Goal: Task Accomplishment & Management: Complete application form

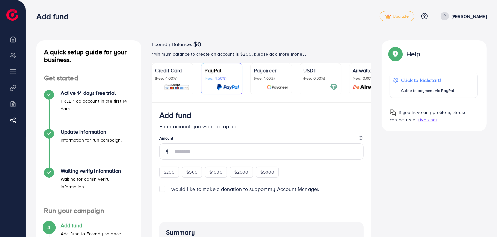
click at [321, 81] on p "(Fee: 0.00%)" at bounding box center [320, 78] width 34 height 5
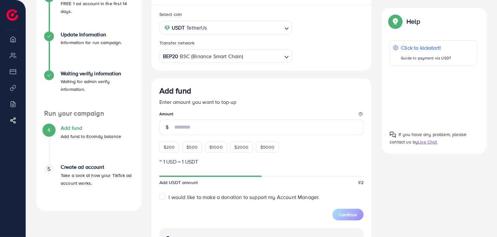
scroll to position [130, 0]
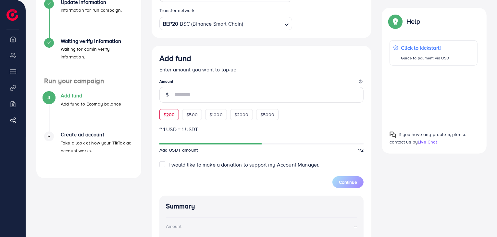
click at [169, 115] on span "$200" at bounding box center [169, 114] width 11 height 6
type input "***"
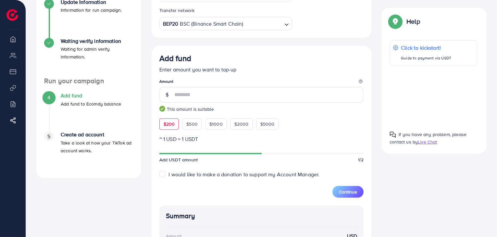
scroll to position [97, 0]
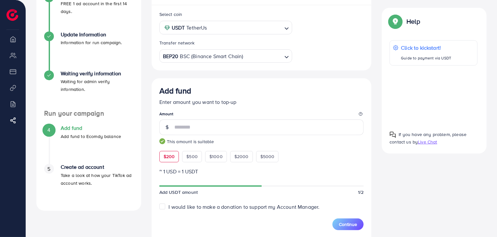
click at [270, 58] on input "Search for option" at bounding box center [263, 56] width 38 height 10
click at [208, 133] on div "Select coin USDT TetherUs Loading... Transfer network TRC20 TRX (Tron) Loading.…" at bounding box center [262, 197] width 220 height 384
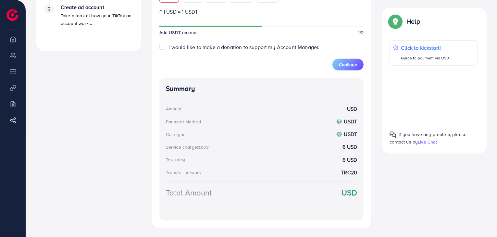
scroll to position [260, 0]
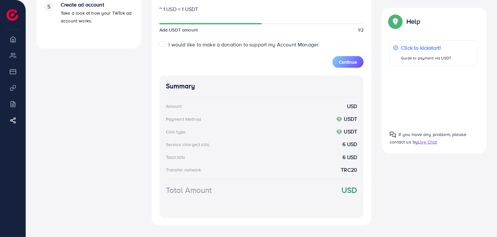
click at [288, 46] on span "I would like to make a donation to support my Account Manager." at bounding box center [244, 44] width 151 height 7
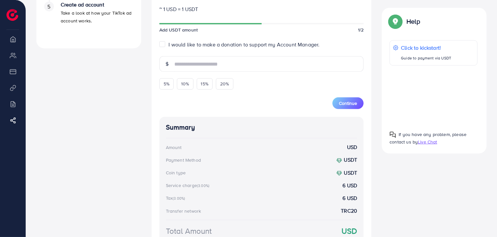
click at [288, 46] on span "I would like to make a donation to support my Account Manager." at bounding box center [244, 44] width 151 height 7
type input "*"
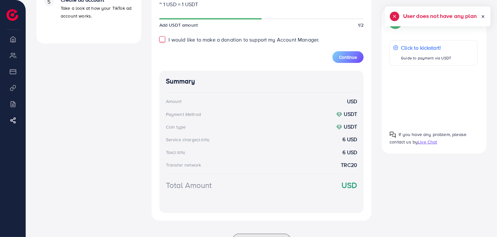
scroll to position [260, 0]
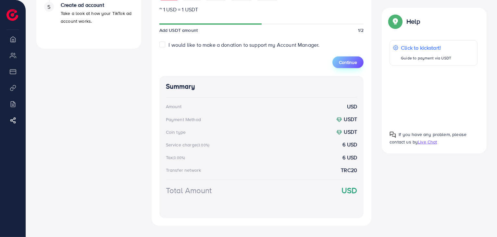
click at [355, 64] on span "Continue" at bounding box center [348, 62] width 18 height 6
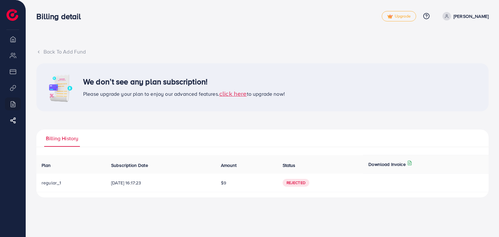
click at [57, 51] on div "Back To Add Fund" at bounding box center [262, 51] width 452 height 7
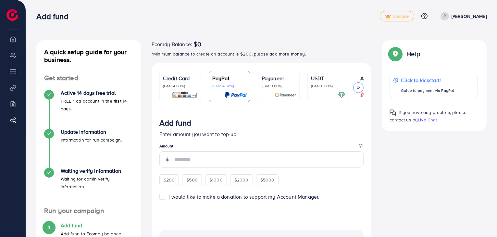
scroll to position [32, 0]
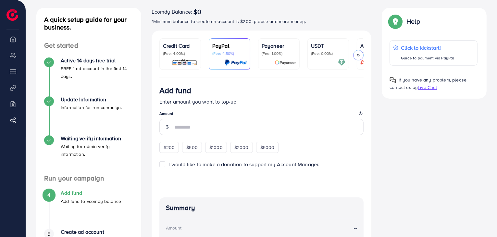
click at [323, 60] on div at bounding box center [328, 62] width 34 height 7
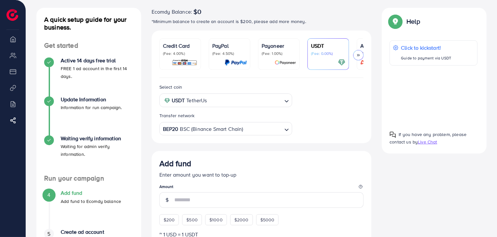
click at [194, 129] on div "BEP20 BSC (Binance Smart Chain)" at bounding box center [222, 128] width 121 height 11
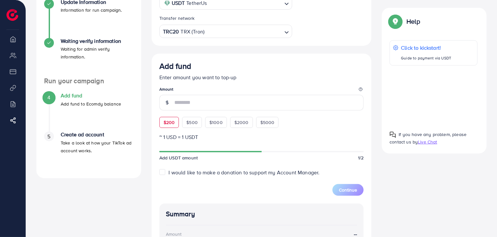
click at [169, 126] on span "$200" at bounding box center [169, 122] width 11 height 6
type input "***"
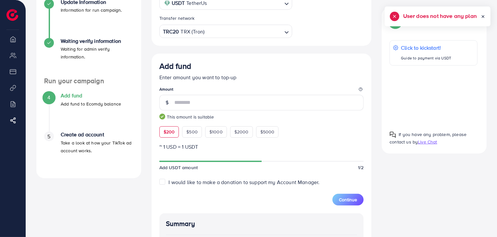
click at [178, 182] on span "I would like to make a donation to support my Account Manager." at bounding box center [244, 182] width 151 height 7
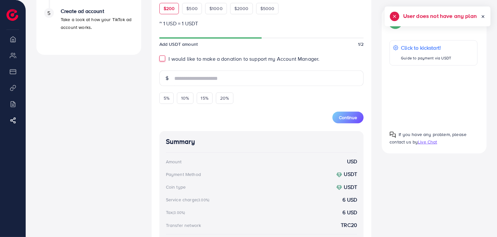
scroll to position [260, 0]
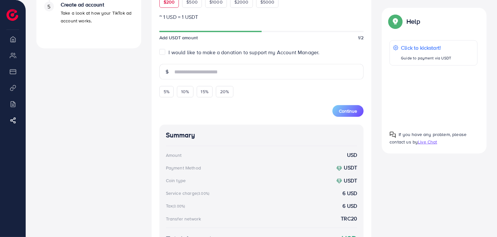
click at [229, 54] on span "I would like to make a donation to support my Account Manager." at bounding box center [244, 52] width 151 height 7
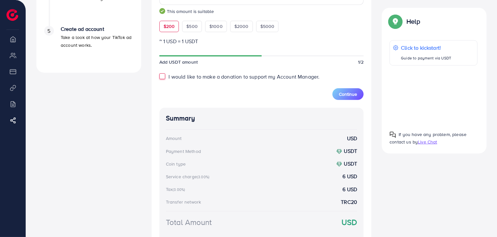
scroll to position [203, 0]
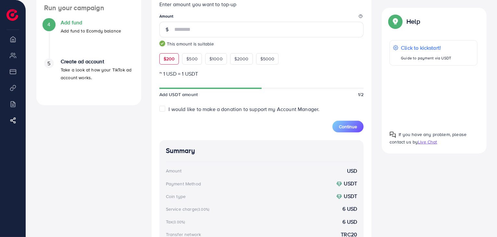
click at [277, 107] on span "I would like to make a donation to support my Account Manager." at bounding box center [244, 109] width 151 height 7
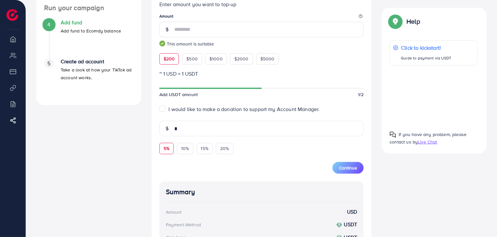
click at [164, 150] on span "5%" at bounding box center [167, 148] width 6 height 6
type input "**"
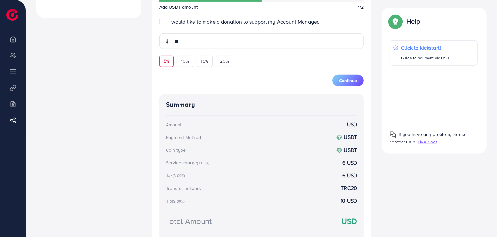
scroll to position [289, 0]
click at [168, 69] on div "Continue" at bounding box center [262, 77] width 205 height 19
click at [168, 65] on span "5%" at bounding box center [167, 62] width 6 height 6
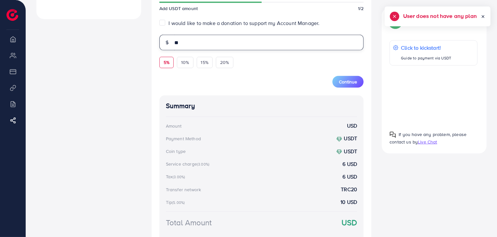
drag, startPoint x: 196, startPoint y: 46, endPoint x: 149, endPoint y: 38, distance: 47.5
click at [149, 38] on div "Credit Card (Fee: 4.00%) PayPal (Fee: 4.50%) Payoneer (Fee: 1.00%) USDT (Fee: 0…" at bounding box center [262, 22] width 231 height 497
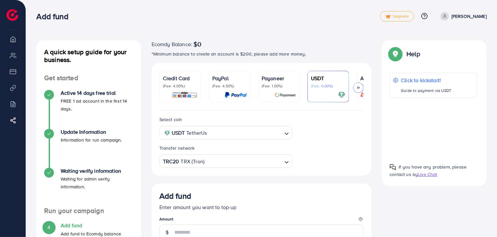
scroll to position [0, 0]
click at [191, 81] on p "Credit Card" at bounding box center [180, 78] width 34 height 8
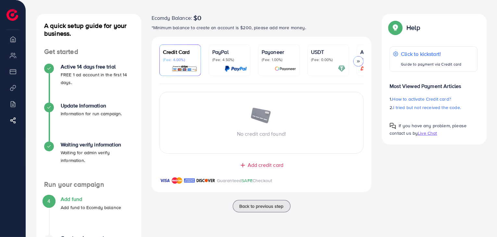
scroll to position [82, 0]
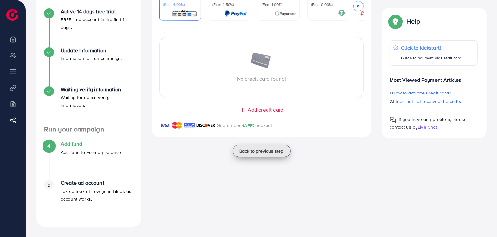
click at [264, 153] on span "Back to previous step" at bounding box center [262, 151] width 44 height 6
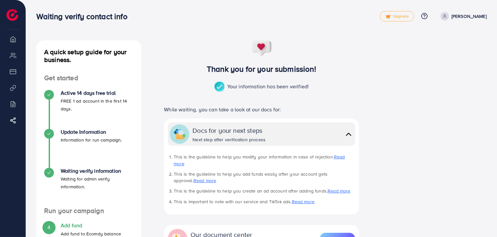
click at [68, 228] on h4 "Add fund" at bounding box center [91, 226] width 60 height 6
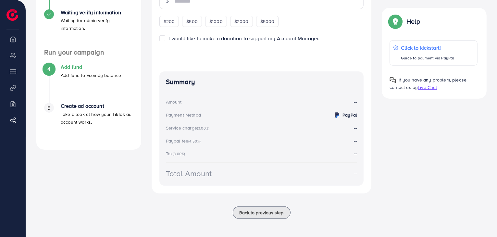
scroll to position [30, 0]
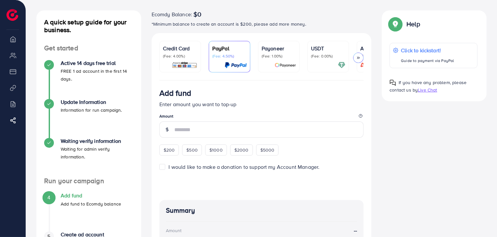
click at [321, 64] on div at bounding box center [328, 64] width 34 height 7
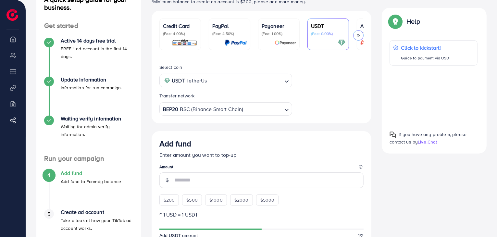
scroll to position [64, 0]
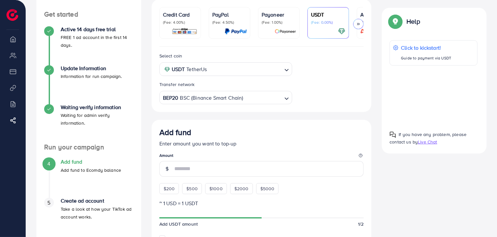
click at [206, 102] on div "BEP20 BSC (Binance Smart Chain)" at bounding box center [222, 97] width 121 height 11
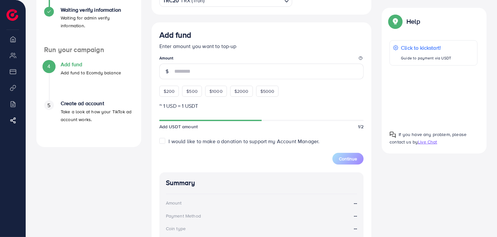
click at [168, 94] on span "$200" at bounding box center [169, 91] width 11 height 6
type input "***"
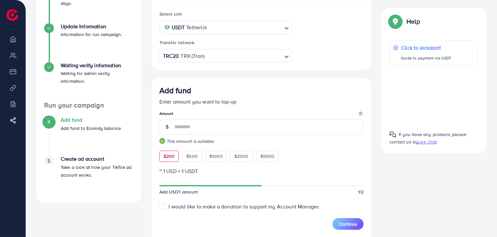
scroll to position [0, 0]
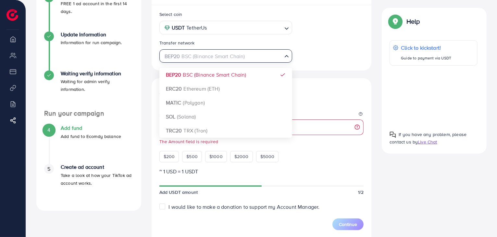
scroll to position [97, 0]
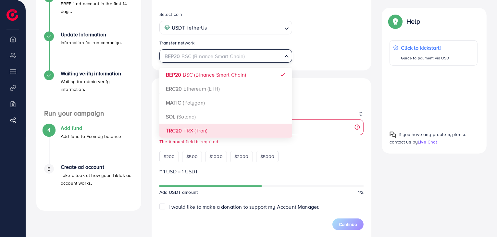
click at [201, 129] on div "Select coin USDT TetherUs Loading... Transfer network BEP20 BSC (Binance Smart …" at bounding box center [262, 196] width 220 height 383
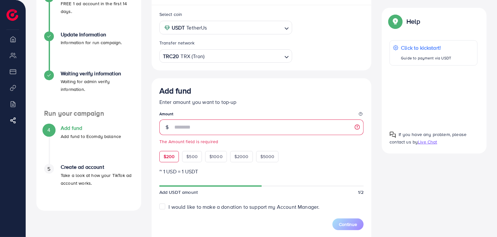
click at [168, 157] on span "$200" at bounding box center [169, 156] width 11 height 6
type input "***"
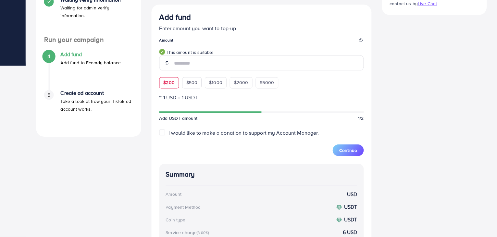
scroll to position [292, 0]
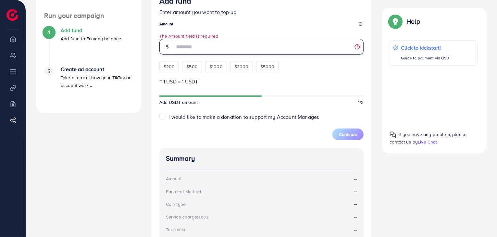
scroll to position [195, 0]
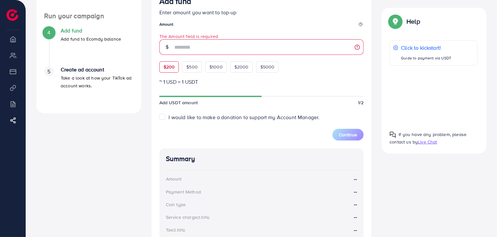
click at [175, 66] on div "$200" at bounding box center [170, 66] width 20 height 11
type input "***"
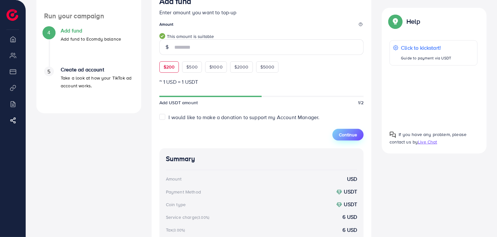
click at [342, 136] on span "Continue" at bounding box center [348, 135] width 18 height 6
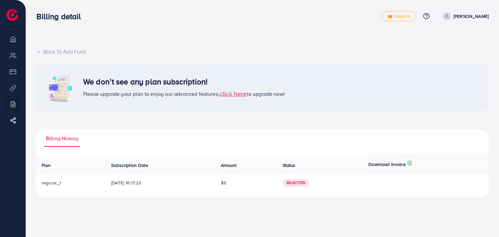
click at [232, 96] on span "click here" at bounding box center [233, 93] width 28 height 9
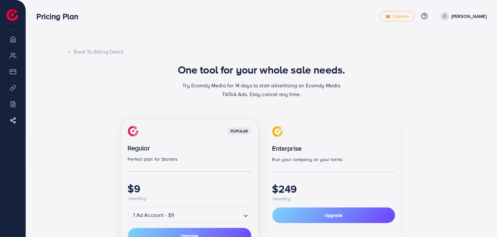
click at [82, 51] on div "Back To Billing Detail" at bounding box center [262, 51] width 390 height 7
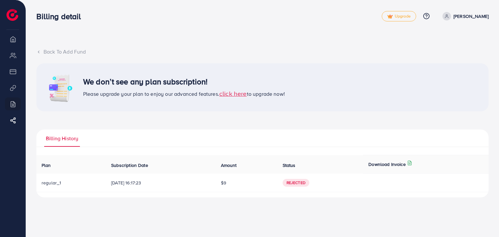
click at [443, 55] on div "Back To Add Fund" at bounding box center [262, 51] width 452 height 7
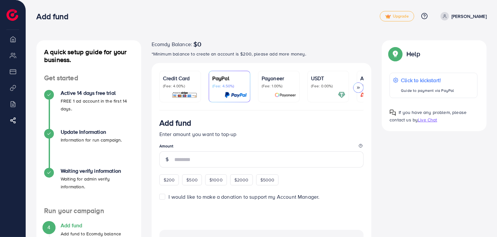
click at [330, 90] on div "USDT (Fee: 0.00%)" at bounding box center [328, 86] width 34 height 24
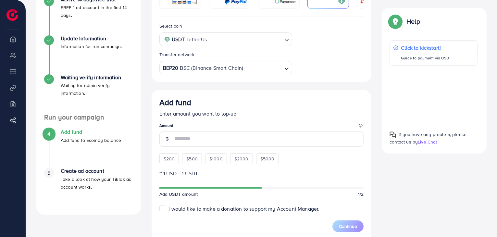
scroll to position [97, 0]
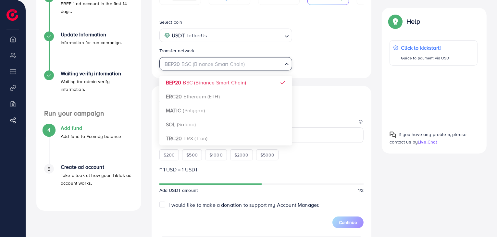
click at [265, 70] on div "BEP20 BSC (Binance Smart Chain) Loading..." at bounding box center [226, 63] width 133 height 13
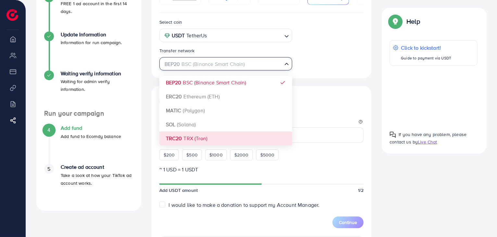
click at [202, 136] on div "Select coin USDT TetherUs Loading... Transfer network BEP20 BSC (Binance Smart …" at bounding box center [262, 199] width 220 height 373
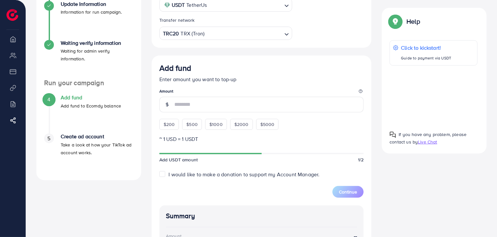
scroll to position [195, 0]
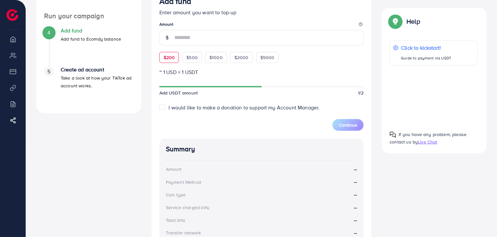
click at [171, 59] on span "$200" at bounding box center [169, 57] width 11 height 6
type input "***"
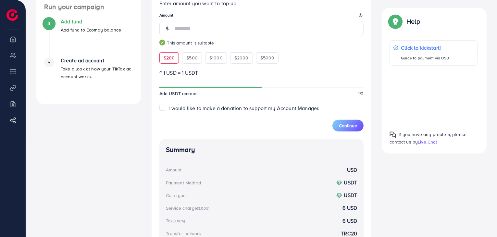
scroll to position [203, 0]
click at [299, 112] on span "I would like to make a donation to support my Account Manager." at bounding box center [244, 109] width 151 height 7
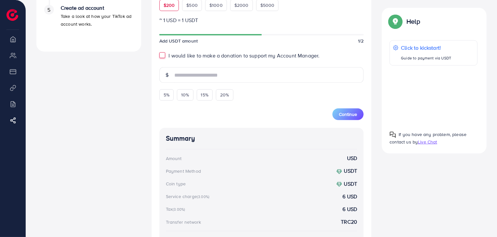
scroll to position [244, 0]
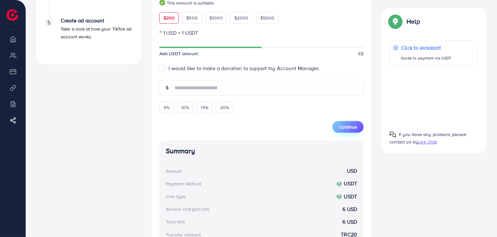
click at [345, 124] on span "Continue" at bounding box center [348, 127] width 18 height 6
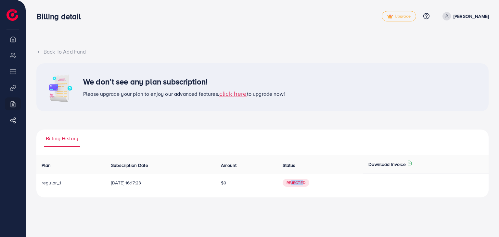
drag, startPoint x: 306, startPoint y: 183, endPoint x: 296, endPoint y: 185, distance: 9.8
click at [296, 185] on span "Rejected" at bounding box center [296, 183] width 27 height 8
click at [338, 119] on div "Back To Add Fund We don’t see any plan subscription! Please upgrade your plan t…" at bounding box center [262, 122] width 452 height 149
click at [245, 96] on span "click here" at bounding box center [233, 93] width 28 height 9
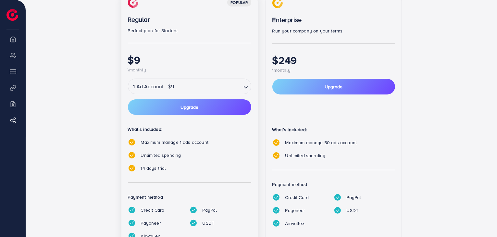
scroll to position [130, 0]
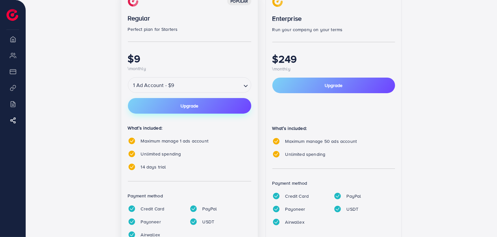
click at [223, 108] on button "Upgrade" at bounding box center [189, 106] width 123 height 16
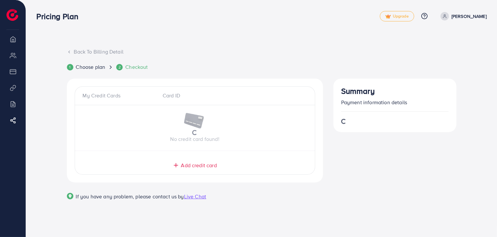
scroll to position [0, 0]
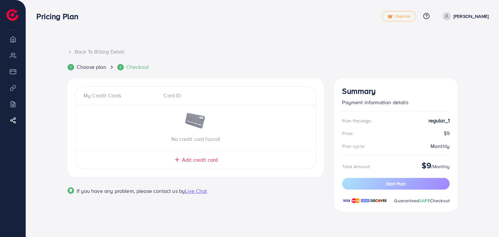
click at [196, 158] on span "Add credit card" at bounding box center [200, 159] width 36 height 7
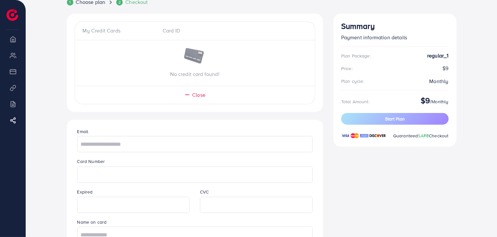
scroll to position [97, 0]
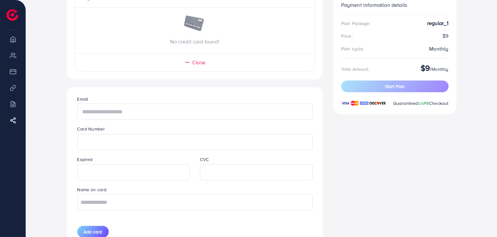
click at [179, 112] on input "text" at bounding box center [195, 112] width 236 height 16
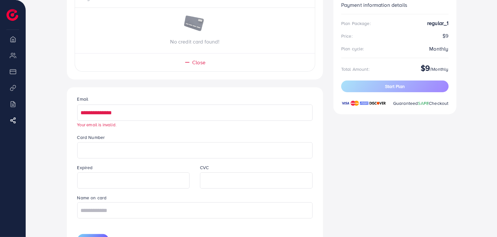
drag, startPoint x: 139, startPoint y: 116, endPoint x: 63, endPoint y: 121, distance: 76.2
click at [63, 121] on div "**********" at bounding box center [195, 135] width 267 height 309
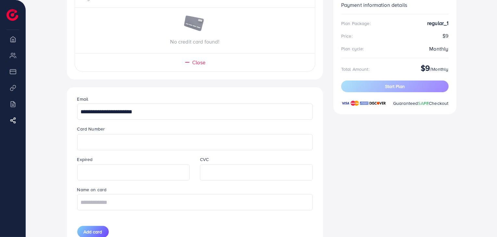
type input "**********"
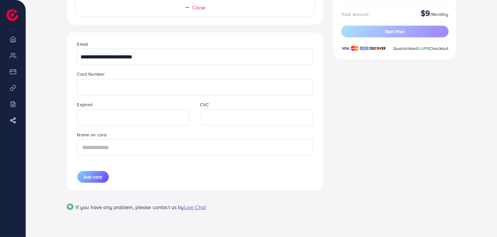
click at [121, 152] on input "text" at bounding box center [195, 147] width 236 height 16
type input "**********"
click at [103, 176] on button "Add card" at bounding box center [93, 177] width 32 height 12
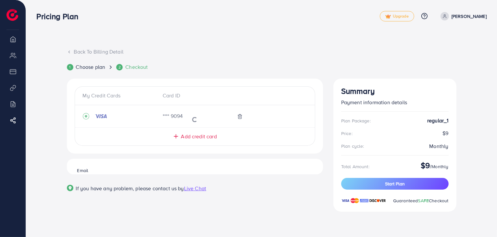
scroll to position [0, 0]
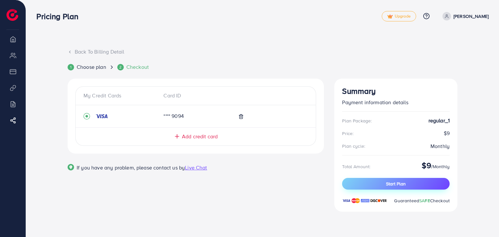
click at [417, 182] on button "Start Plan" at bounding box center [396, 184] width 108 height 12
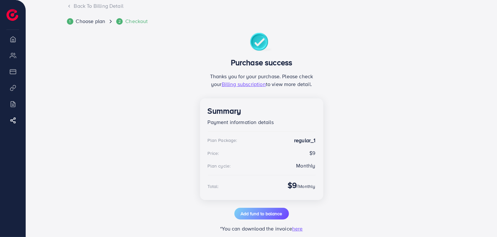
scroll to position [57, 0]
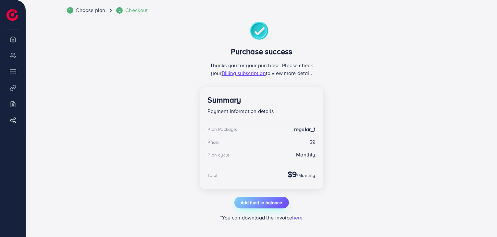
click at [281, 200] on span "Add fund to balance" at bounding box center [262, 202] width 42 height 6
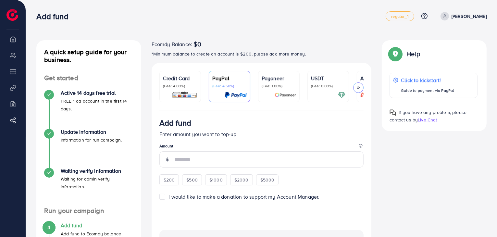
click at [327, 88] on p "(Fee: 0.00%)" at bounding box center [328, 85] width 34 height 5
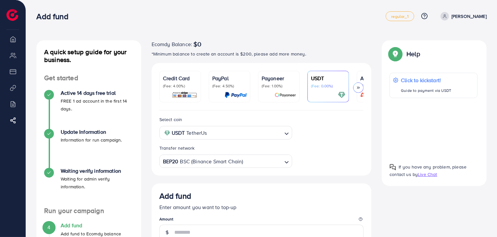
scroll to position [32, 0]
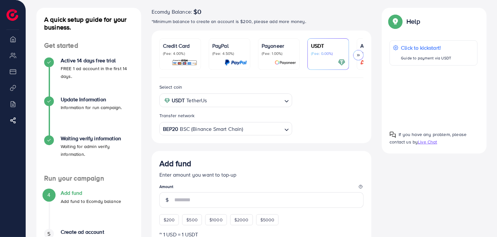
click at [288, 129] on icon "Search for option" at bounding box center [287, 130] width 6 height 6
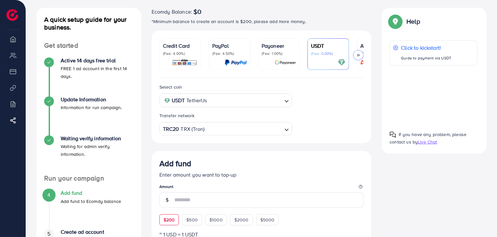
click at [170, 221] on span "$200" at bounding box center [169, 220] width 11 height 6
type input "***"
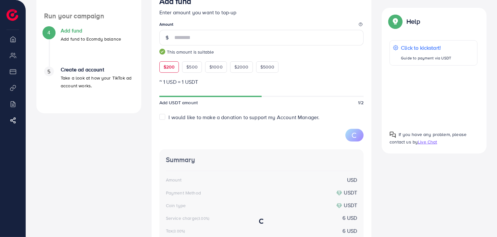
scroll to position [227, 0]
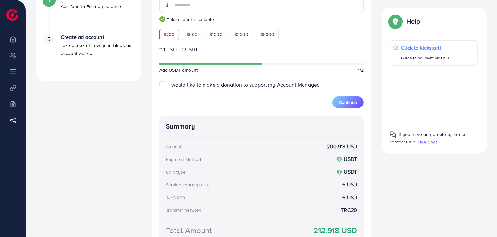
click at [169, 85] on label "I would like to make a donation to support my Account Manager." at bounding box center [244, 84] width 151 height 7
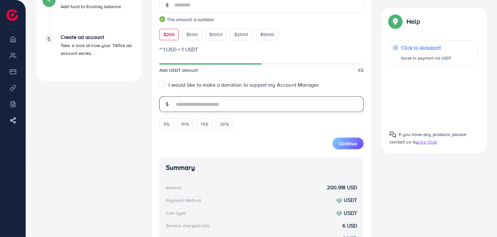
click at [190, 104] on input "text" at bounding box center [269, 104] width 190 height 16
drag, startPoint x: 183, startPoint y: 103, endPoint x: 173, endPoint y: 103, distance: 10.1
click at [173, 103] on div "*" at bounding box center [262, 104] width 205 height 16
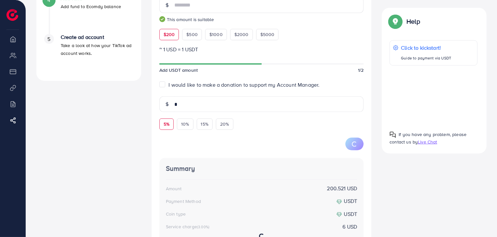
click at [167, 125] on span "5%" at bounding box center [167, 124] width 6 height 6
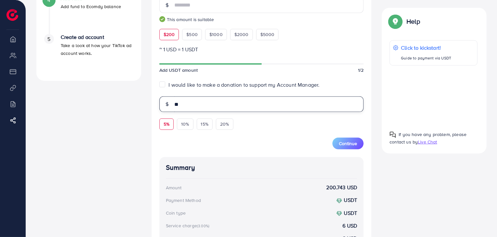
drag, startPoint x: 207, startPoint y: 108, endPoint x: 170, endPoint y: 107, distance: 36.4
click at [170, 107] on div "**" at bounding box center [262, 104] width 205 height 16
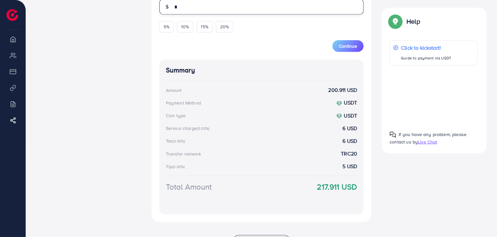
drag, startPoint x: 178, startPoint y: 8, endPoint x: 173, endPoint y: 8, distance: 5.2
click at [173, 8] on div "*" at bounding box center [262, 7] width 205 height 16
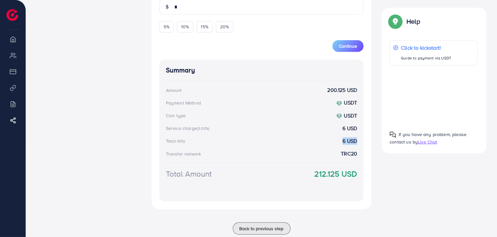
drag, startPoint x: 343, startPoint y: 143, endPoint x: 356, endPoint y: 144, distance: 13.0
click at [356, 144] on strong "6 USD" at bounding box center [350, 140] width 15 height 7
drag, startPoint x: 183, startPoint y: 9, endPoint x: 163, endPoint y: 9, distance: 19.5
click at [163, 9] on div "*" at bounding box center [262, 7] width 205 height 16
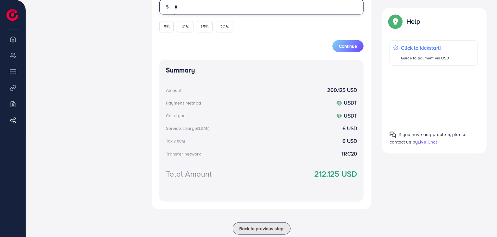
type input "*"
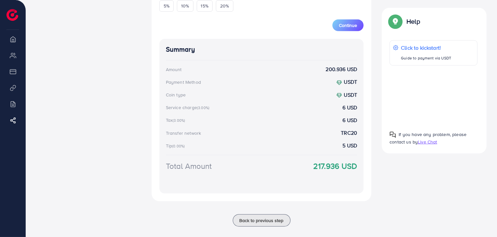
scroll to position [354, 0]
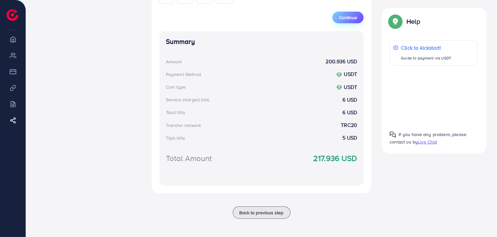
click at [342, 20] on span "Continue" at bounding box center [348, 17] width 18 height 6
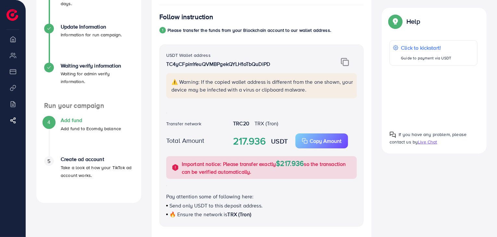
scroll to position [94, 0]
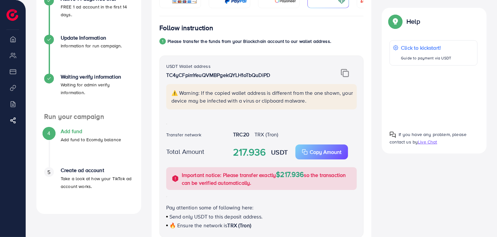
click at [345, 76] on img at bounding box center [345, 73] width 8 height 8
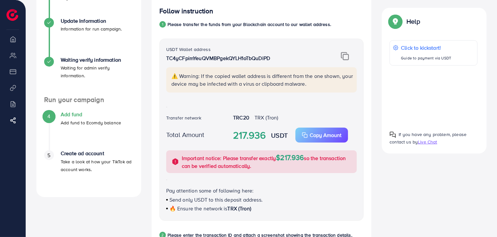
scroll to position [127, 0]
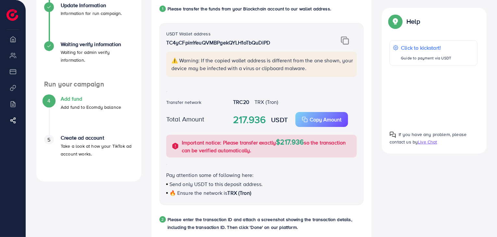
click at [347, 42] on img at bounding box center [345, 40] width 8 height 8
click at [347, 43] on img at bounding box center [345, 40] width 8 height 8
click at [308, 122] on div "Copy Amount Copy" at bounding box center [322, 120] width 40 height 8
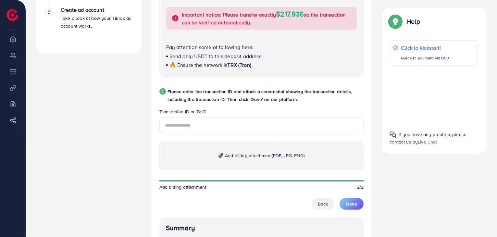
scroll to position [257, 0]
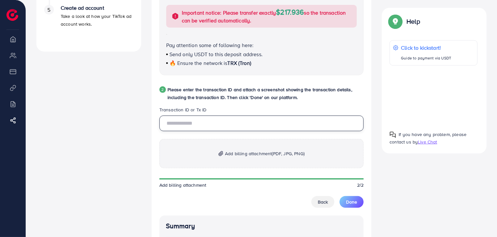
click at [204, 126] on input "text" at bounding box center [262, 124] width 205 height 16
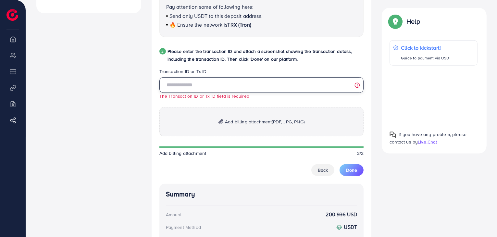
scroll to position [289, 0]
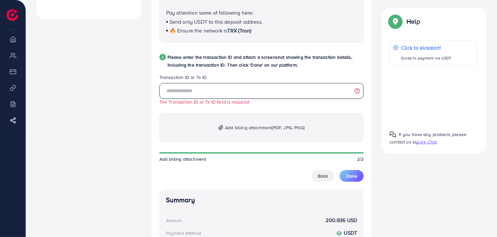
paste input "**********"
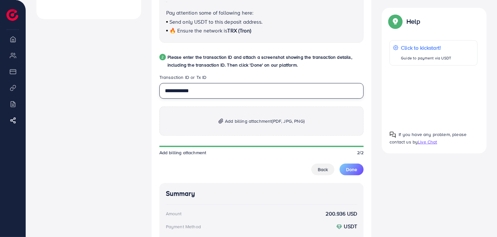
type input "**********"
click at [217, 124] on p "Add billing attachment (PDF, JPG, PNG)" at bounding box center [262, 121] width 205 height 29
click at [258, 124] on span "Add billing attachment (PDF, JPG, PNG)" at bounding box center [265, 121] width 80 height 8
click at [214, 129] on p "Add billing attachment (PDF, JPG, PNG)" at bounding box center [262, 121] width 205 height 29
click at [224, 127] on p "Add billing attachment (PDF, JPG, PNG)" at bounding box center [262, 121] width 205 height 29
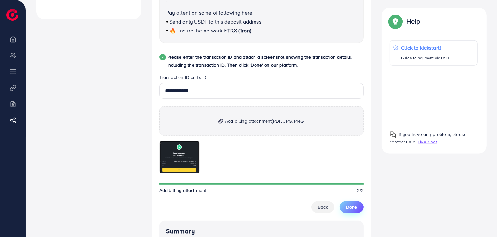
click at [356, 206] on span "Done" at bounding box center [351, 207] width 11 height 6
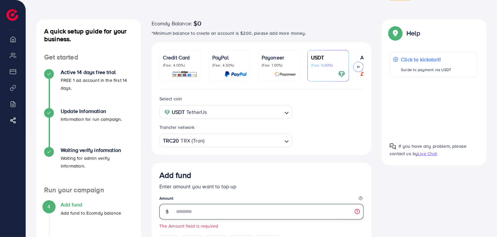
scroll to position [0, 0]
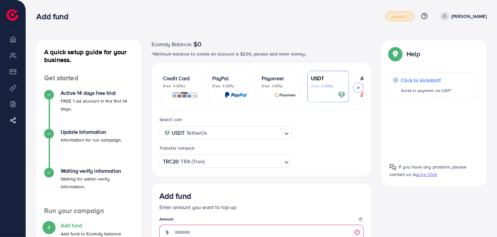
click at [389, 20] on link "regular_1" at bounding box center [400, 16] width 28 height 10
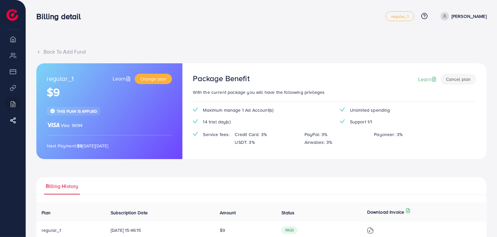
click at [14, 42] on li "Overview" at bounding box center [13, 38] width 26 height 13
click at [44, 52] on div "Back To Add Fund" at bounding box center [261, 51] width 451 height 7
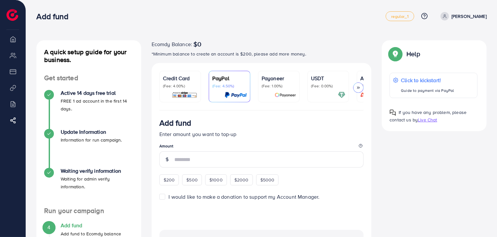
click at [319, 80] on p "USDT" at bounding box center [328, 78] width 34 height 8
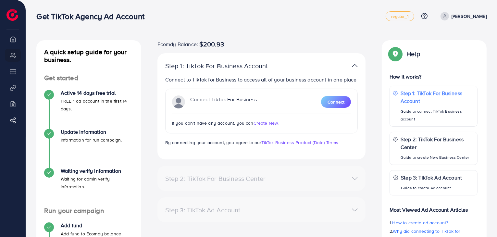
click at [222, 82] on p "Connect to TikTok for Business to access all of your business account in one pl…" at bounding box center [261, 80] width 193 height 8
click at [335, 104] on span "Connect" at bounding box center [336, 102] width 17 height 6
click at [266, 184] on div "Step 2: TikTok For Business Center Business Center is a powerful business manag…" at bounding box center [262, 178] width 209 height 25
click at [262, 124] on span "Create New." at bounding box center [266, 123] width 25 height 6
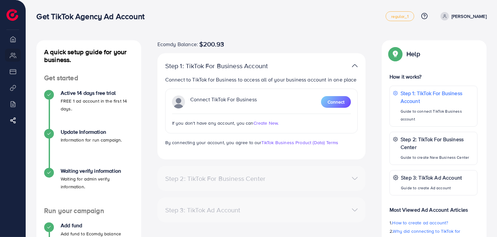
click at [269, 123] on span "Create New." at bounding box center [266, 123] width 25 height 6
click at [328, 101] on span "Connect" at bounding box center [336, 102] width 17 height 6
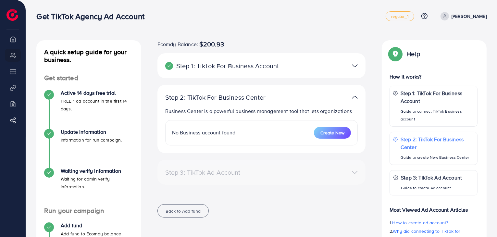
click at [353, 64] on img at bounding box center [355, 65] width 6 height 9
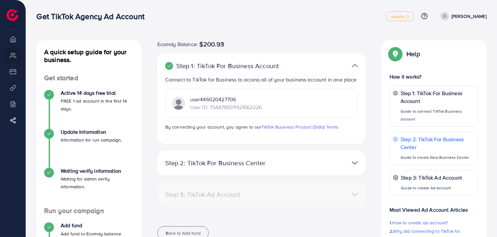
click at [353, 64] on img at bounding box center [355, 65] width 6 height 9
click at [340, 157] on div "Step 2: TikTok For Business Center Business Center is a powerful business manag…" at bounding box center [262, 162] width 209 height 25
click at [353, 161] on img at bounding box center [355, 162] width 6 height 9
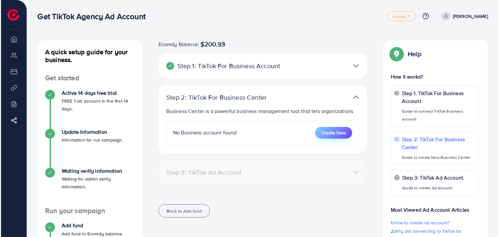
scroll to position [65, 0]
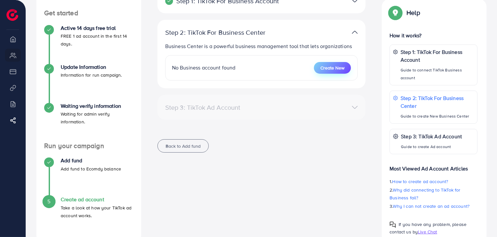
click at [337, 70] on span "Create New" at bounding box center [333, 68] width 24 height 6
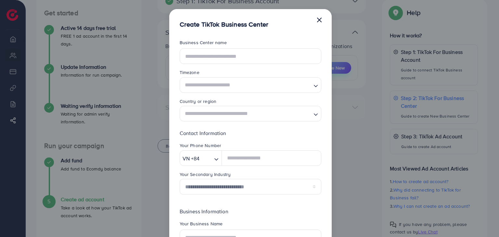
scroll to position [0, 0]
click at [266, 56] on input "text" at bounding box center [251, 56] width 142 height 16
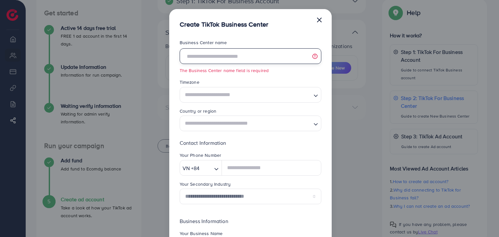
click at [260, 53] on input "text" at bounding box center [251, 56] width 142 height 16
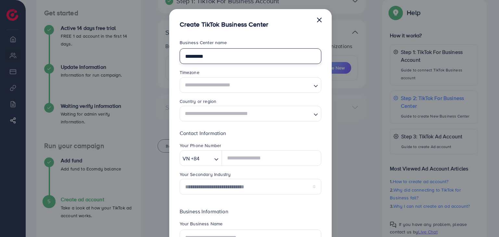
type input "*********"
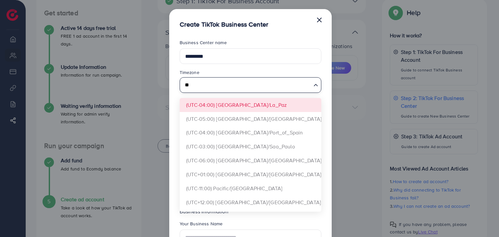
type input "*"
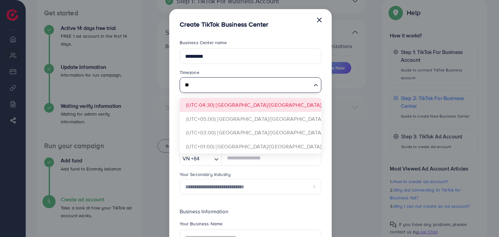
type input "*"
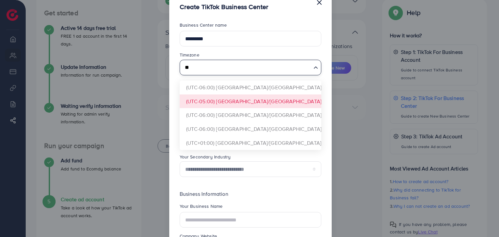
type input "*"
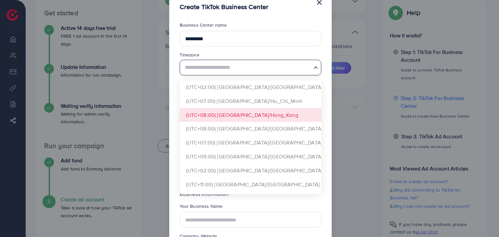
scroll to position [845, 0]
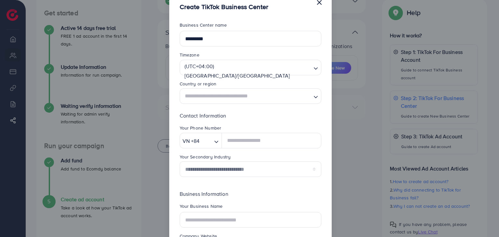
click at [274, 108] on form "Business Center name ********* Timezone (UTC+04:00) Asia/Dubai Loading... (UTC+…" at bounding box center [251, 152] width 142 height 261
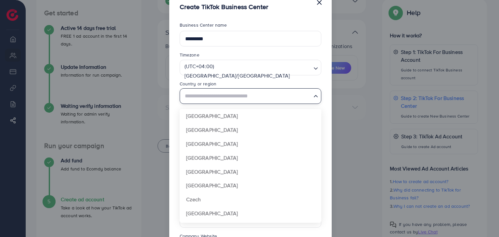
click at [276, 96] on input "Search for option" at bounding box center [247, 96] width 128 height 12
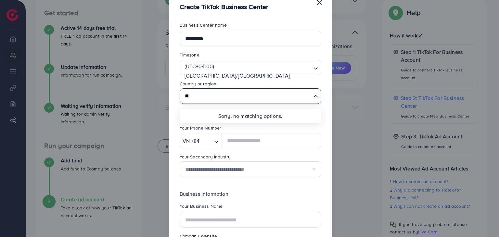
type input "*"
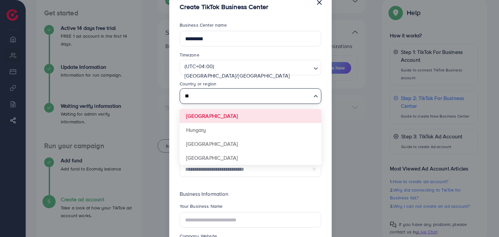
type input "***"
drag, startPoint x: 266, startPoint y: 96, endPoint x: 180, endPoint y: 93, distance: 86.1
click at [180, 93] on div "*** Loading..." at bounding box center [251, 96] width 142 height 16
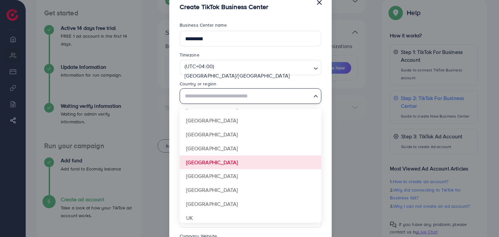
scroll to position [485, 0]
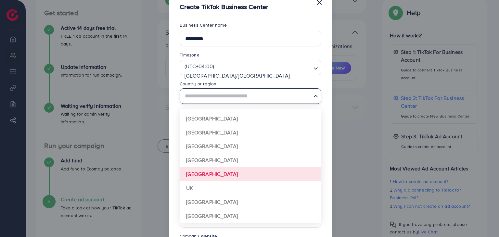
click at [234, 178] on form "**********" at bounding box center [251, 152] width 142 height 261
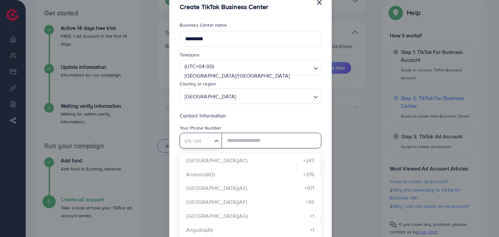
click at [217, 142] on icon "Search for option" at bounding box center [216, 141] width 6 height 6
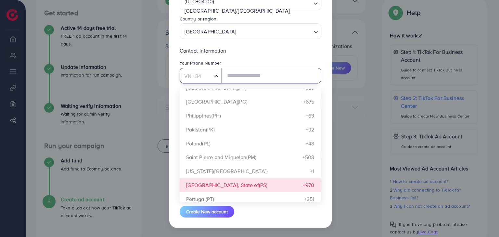
scroll to position [2274, 0]
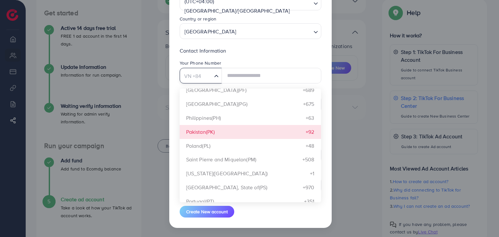
click at [251, 128] on form "Business Center name ********* Timezone (UTC+04:00) Asia/Dubai Loading... Count…" at bounding box center [251, 87] width 142 height 261
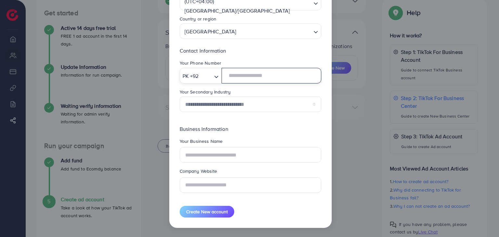
click at [251, 76] on input "text" at bounding box center [271, 76] width 99 height 16
type input "**********"
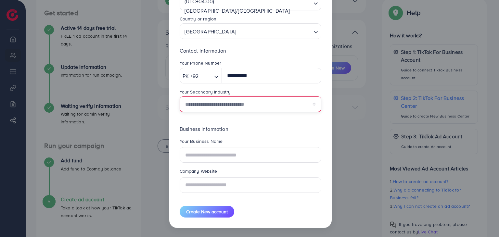
click at [243, 105] on select "**********" at bounding box center [251, 104] width 142 height 16
select select "******"
click at [180, 96] on select "**********" at bounding box center [251, 104] width 142 height 16
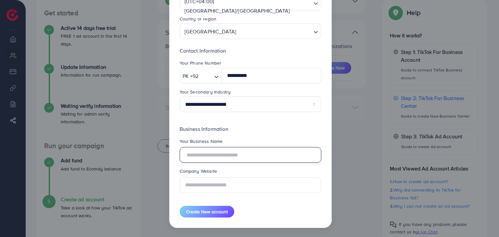
click at [252, 157] on input "text" at bounding box center [251, 155] width 142 height 16
type input "**********"
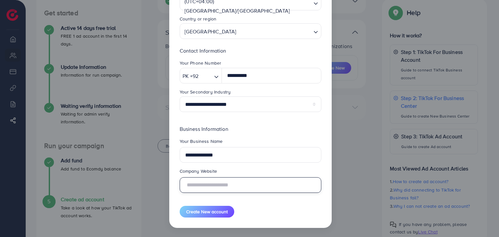
click at [257, 184] on input "text" at bounding box center [251, 185] width 142 height 16
paste input "**********"
type input "**********"
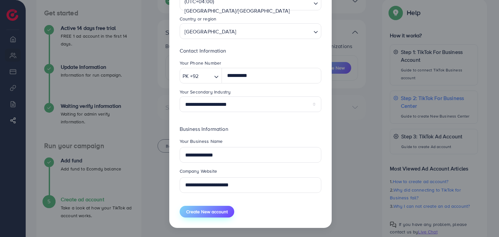
click at [221, 213] on span "Create New account" at bounding box center [207, 212] width 42 height 6
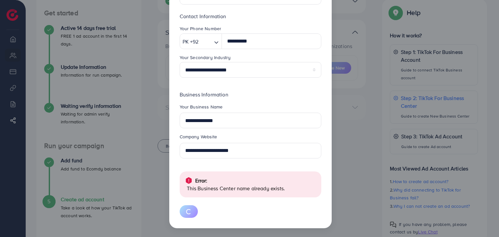
scroll to position [116, 0]
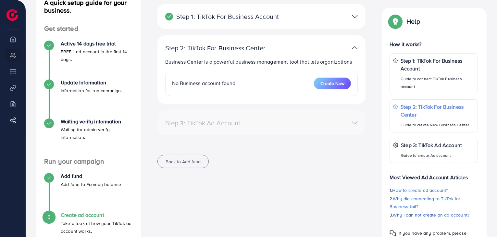
scroll to position [17, 0]
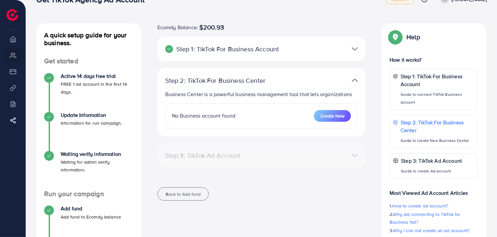
click at [355, 46] on img at bounding box center [355, 48] width 6 height 9
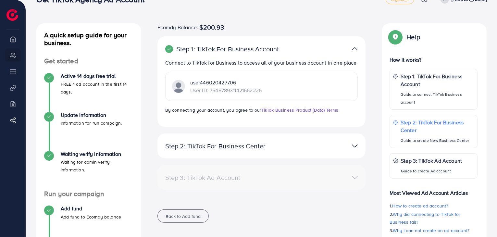
click at [354, 144] on img at bounding box center [355, 145] width 6 height 9
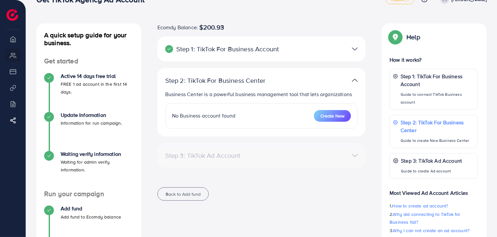
click at [13, 57] on li "My ad accounts" at bounding box center [13, 55] width 26 height 13
click at [13, 32] on ul "Overview My ad accounts Payment Product Links Billing Affiliate Program" at bounding box center [13, 103] width 26 height 147
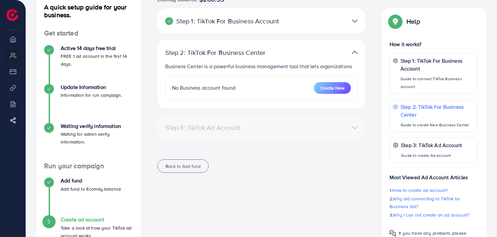
scroll to position [82, 0]
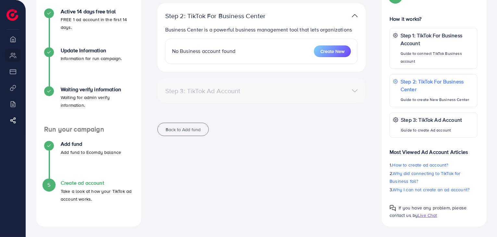
click at [70, 185] on h4 "Create ad account" at bounding box center [97, 183] width 73 height 6
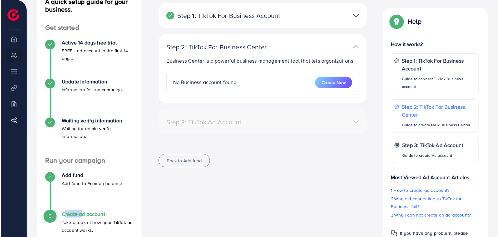
scroll to position [17, 0]
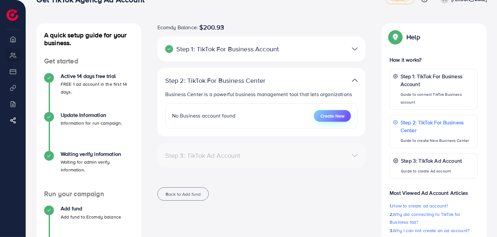
click at [338, 117] on span "Create New" at bounding box center [333, 116] width 24 height 6
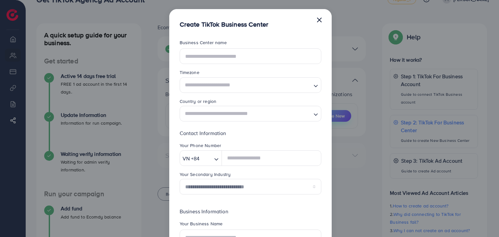
scroll to position [0, 0]
click at [262, 53] on input "text" at bounding box center [251, 56] width 142 height 16
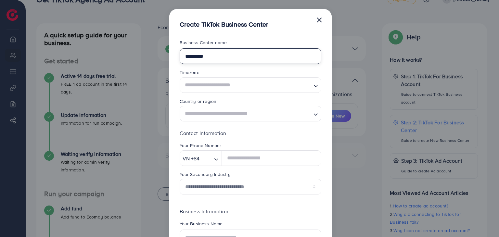
click at [230, 55] on input "*********" at bounding box center [251, 56] width 142 height 16
type input "**********"
click at [237, 81] on input "Search for option" at bounding box center [247, 85] width 128 height 12
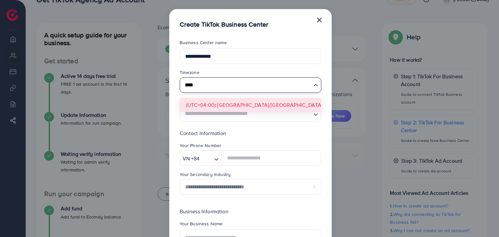
type input "****"
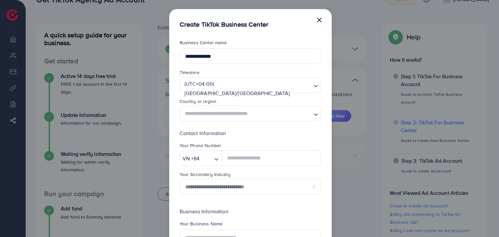
click at [240, 104] on form "**********" at bounding box center [251, 169] width 142 height 261
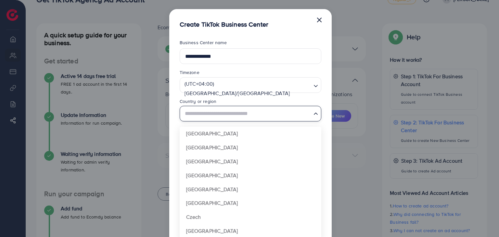
click at [241, 115] on input "Search for option" at bounding box center [247, 114] width 128 height 12
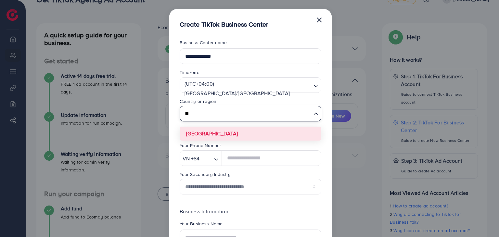
type input "**"
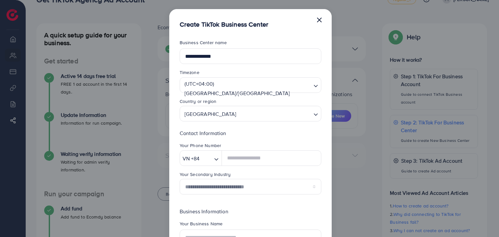
click at [239, 134] on form "**********" at bounding box center [251, 169] width 142 height 261
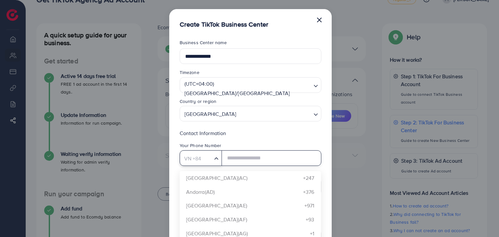
click at [213, 156] on icon "Search for option" at bounding box center [216, 158] width 6 height 6
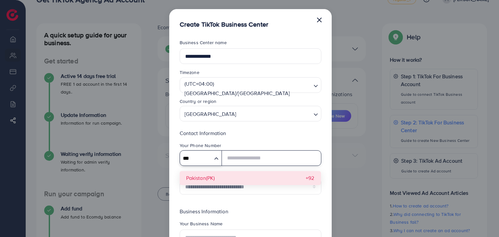
type input "***"
click at [210, 178] on div "**********" at bounding box center [251, 164] width 142 height 70
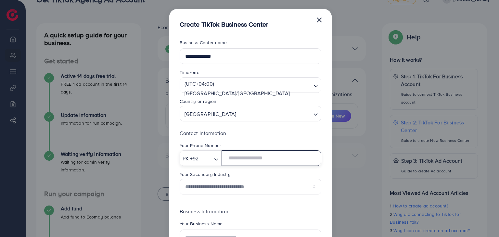
click at [240, 159] on input "text" at bounding box center [271, 158] width 99 height 16
type input "**********"
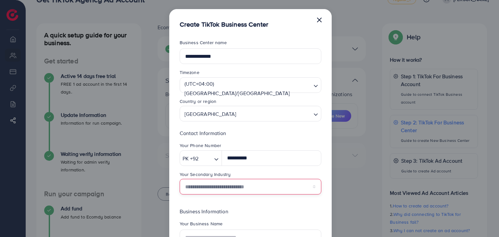
click at [240, 185] on select "**********" at bounding box center [251, 187] width 142 height 16
select select "******"
click at [180, 179] on select "**********" at bounding box center [251, 187] width 142 height 16
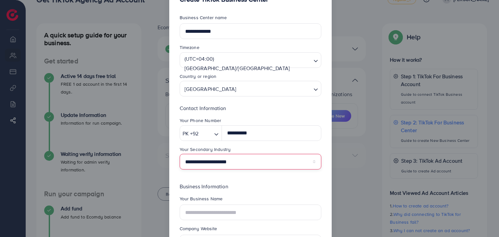
scroll to position [83, 0]
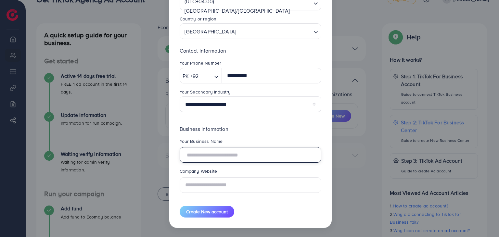
click at [270, 155] on input "text" at bounding box center [251, 155] width 142 height 16
type input "**********"
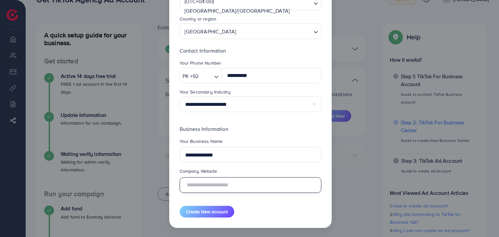
click at [244, 183] on input "text" at bounding box center [251, 185] width 142 height 16
type input "**********"
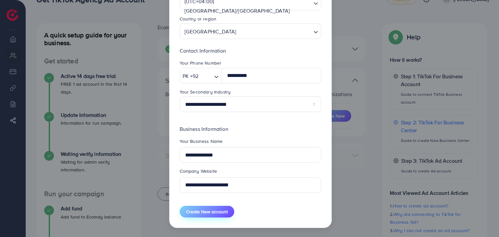
click at [219, 212] on span "Create New account" at bounding box center [207, 212] width 42 height 6
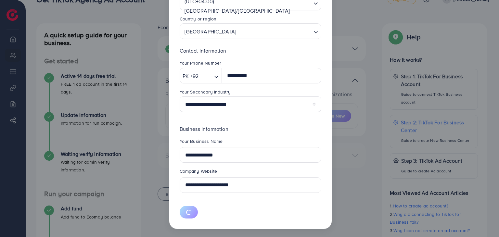
scroll to position [37, 0]
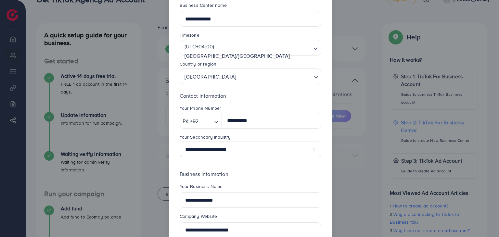
select select
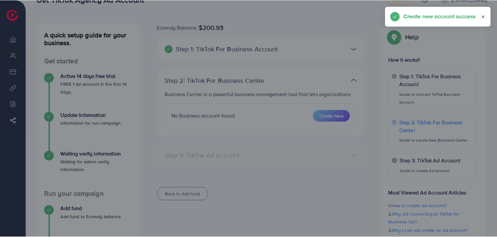
scroll to position [32, 0]
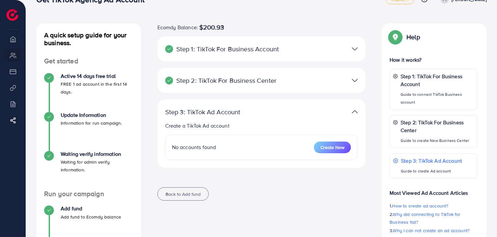
click at [350, 78] on div at bounding box center [330, 80] width 68 height 9
click at [355, 81] on img at bounding box center [355, 80] width 6 height 9
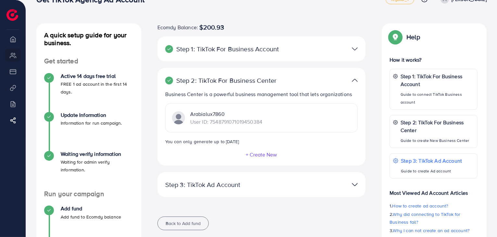
click at [356, 48] on img at bounding box center [355, 48] width 6 height 9
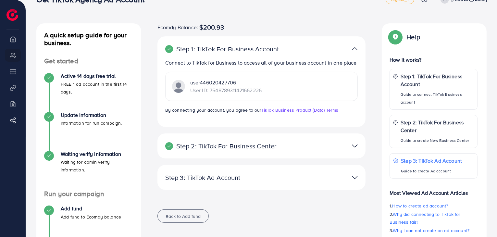
click at [356, 48] on img at bounding box center [355, 48] width 6 height 9
click at [353, 147] on img at bounding box center [355, 145] width 6 height 9
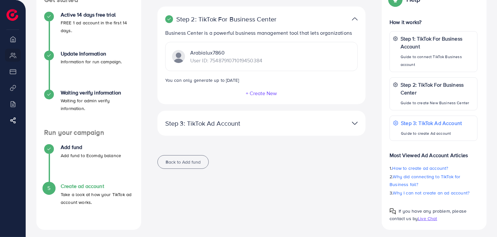
scroll to position [82, 0]
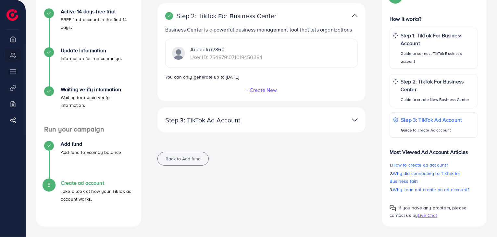
click at [355, 120] on img at bounding box center [355, 119] width 6 height 9
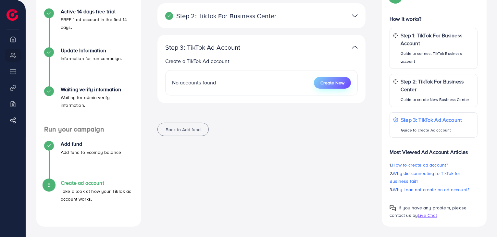
click at [336, 85] on span "Create New" at bounding box center [333, 83] width 24 height 6
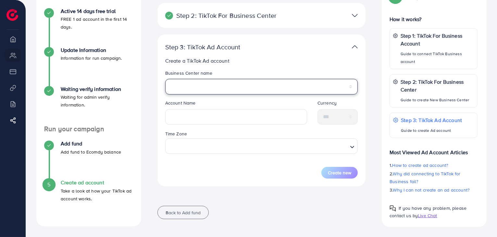
click at [227, 89] on select "**********" at bounding box center [261, 87] width 193 height 16
select select "**********"
click at [165, 79] on select "**********" at bounding box center [261, 87] width 193 height 16
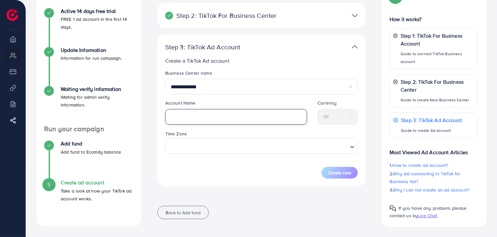
click at [227, 116] on input "text" at bounding box center [236, 117] width 142 height 16
type input "*"
type input "**********"
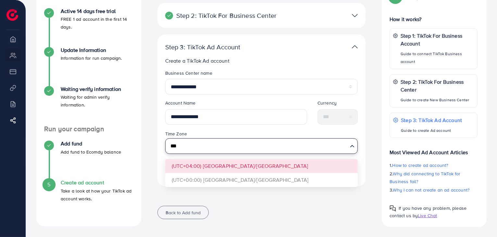
type input "***"
click at [236, 164] on form "**********" at bounding box center [261, 124] width 193 height 109
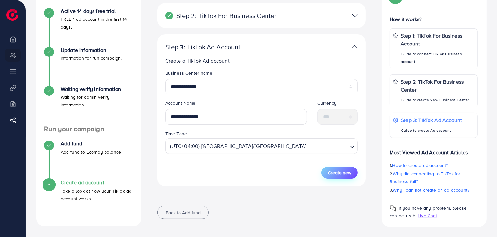
click at [338, 171] on span "Create new" at bounding box center [339, 173] width 23 height 6
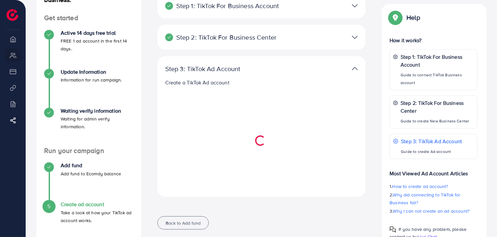
scroll to position [49, 0]
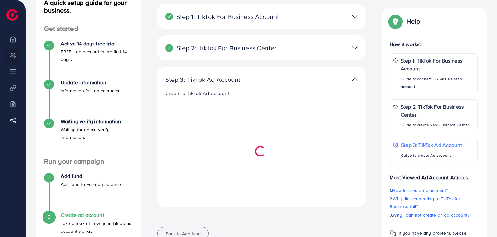
select select
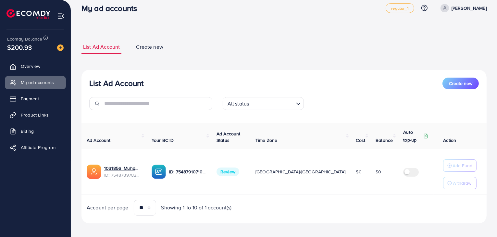
scroll to position [12, 0]
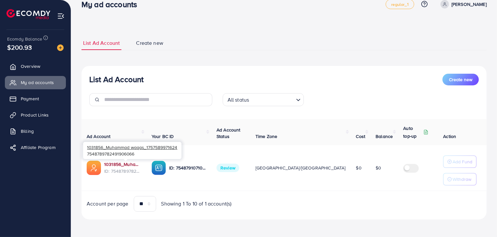
click at [128, 166] on link "1031856_Muhammad waqas_1757589971624" at bounding box center [122, 164] width 37 height 6
click at [403, 169] on label at bounding box center [412, 167] width 18 height 7
click at [157, 41] on span "Create new" at bounding box center [149, 42] width 27 height 7
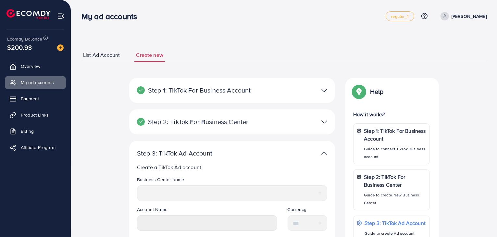
click at [101, 57] on span "List Ad Account" at bounding box center [101, 54] width 37 height 7
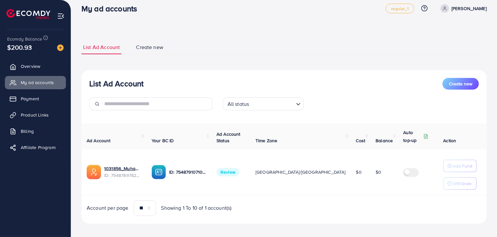
scroll to position [12, 0]
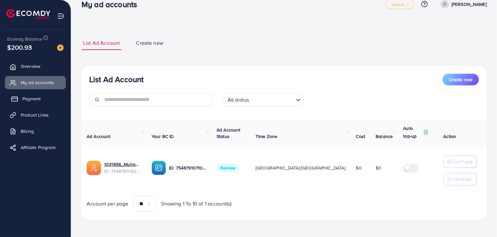
click at [23, 100] on span "Payment" at bounding box center [31, 99] width 18 height 6
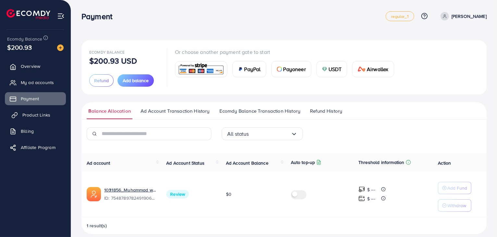
click at [28, 115] on span "Product Links" at bounding box center [36, 115] width 28 height 6
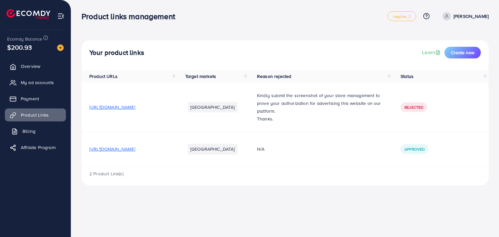
click at [30, 129] on span "Billing" at bounding box center [28, 131] width 13 height 6
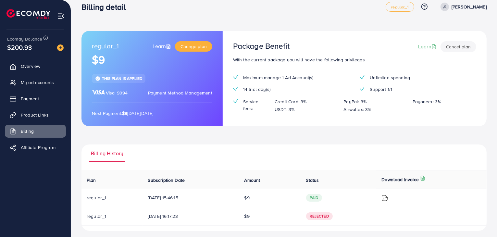
scroll to position [13, 0]
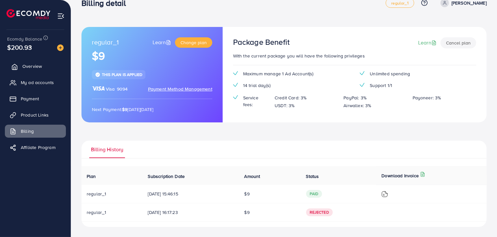
click at [29, 70] on link "Overview" at bounding box center [35, 66] width 61 height 13
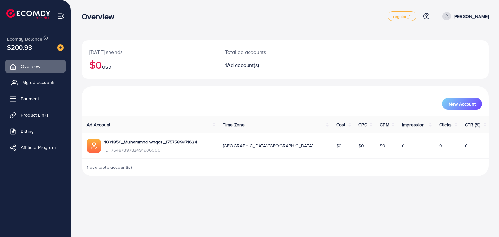
click at [28, 82] on span "My ad accounts" at bounding box center [38, 82] width 33 height 6
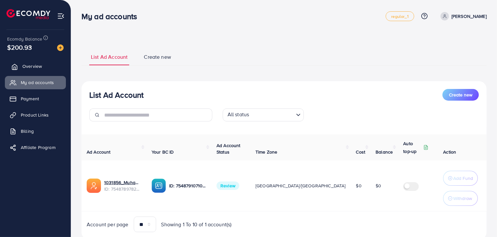
click at [28, 65] on span "Overview" at bounding box center [31, 66] width 19 height 6
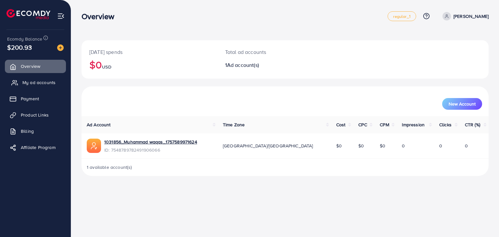
click at [31, 80] on span "My ad accounts" at bounding box center [38, 82] width 33 height 6
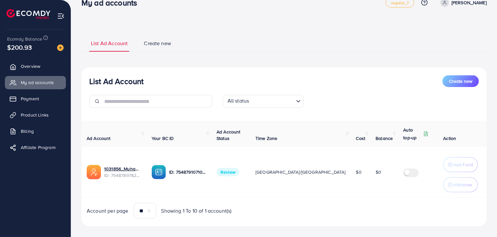
scroll to position [21, 0]
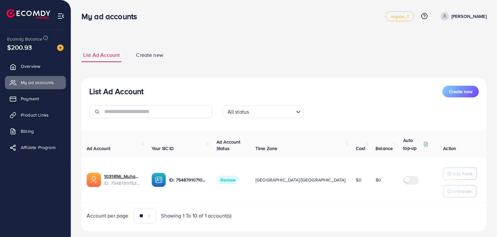
click at [305, 86] on div "List Ad Account Create new" at bounding box center [284, 92] width 390 height 12
